Goal: Information Seeking & Learning: Find specific fact

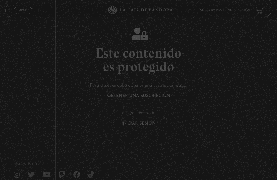
scroll to position [61, 0]
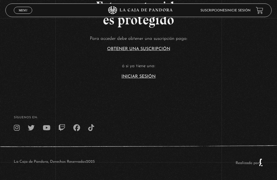
click at [144, 74] on link "Iniciar Sesión" at bounding box center [138, 76] width 34 height 4
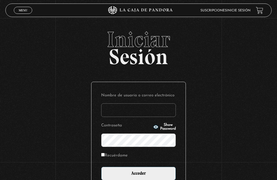
type input "Valediza"
click at [138, 176] on input "Acceder" at bounding box center [138, 174] width 75 height 14
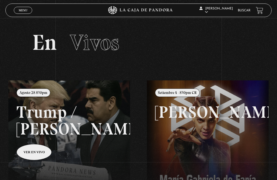
click at [24, 12] on span "Menu" at bounding box center [23, 10] width 9 height 3
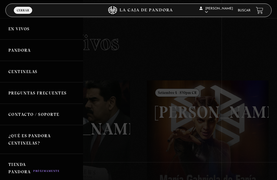
click at [241, 12] on link "Buscar" at bounding box center [244, 10] width 13 height 3
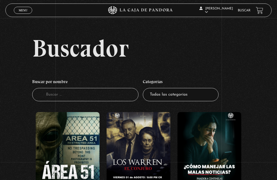
click at [102, 97] on input "Buscador" at bounding box center [85, 94] width 106 height 13
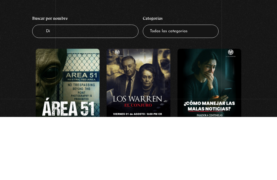
type input "D"
type input "La reina del"
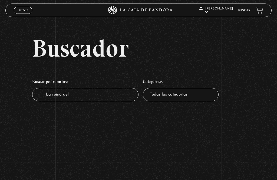
click at [85, 101] on input "La reina del" at bounding box center [85, 94] width 106 height 13
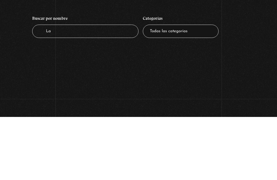
type input "L"
type input "[PERSON_NAME]"
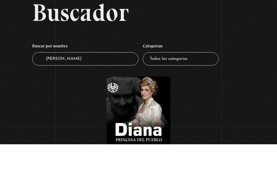
scroll to position [46, 0]
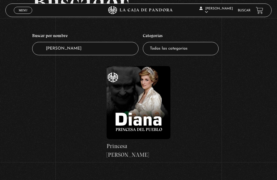
click at [134, 115] on figure at bounding box center [139, 102] width 64 height 73
